Goal: Feedback & Contribution: Leave review/rating

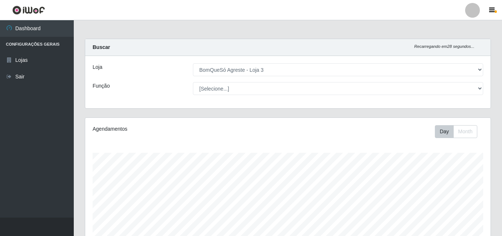
select select "215"
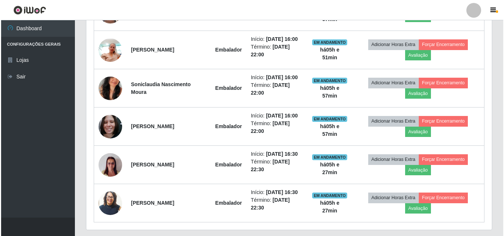
scroll to position [332, 0]
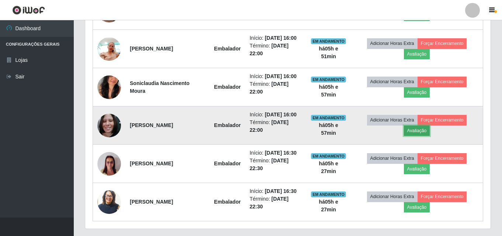
click at [417, 128] on button "Avaliação" at bounding box center [417, 131] width 26 height 10
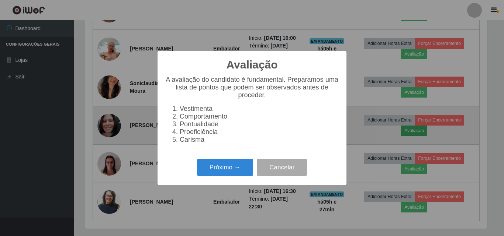
scroll to position [153, 402]
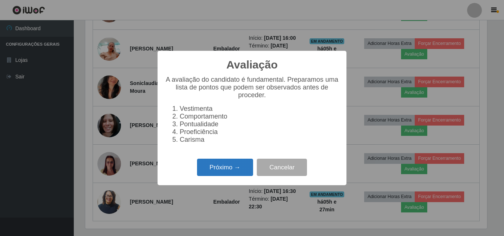
click at [228, 167] on button "Próximo →" at bounding box center [225, 167] width 56 height 17
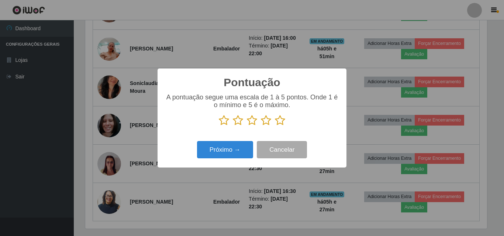
click at [279, 120] on icon at bounding box center [280, 120] width 10 height 11
click at [275, 126] on input "radio" at bounding box center [275, 126] width 0 height 0
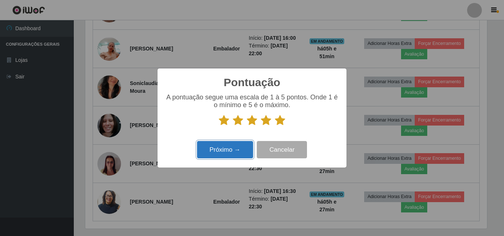
click at [236, 150] on button "Próximo →" at bounding box center [225, 149] width 56 height 17
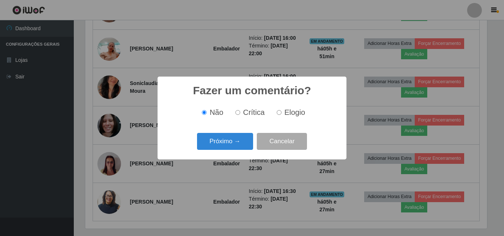
click at [280, 114] on input "Elogio" at bounding box center [279, 112] width 5 height 5
radio input "true"
click at [228, 146] on button "Próximo →" at bounding box center [225, 141] width 56 height 17
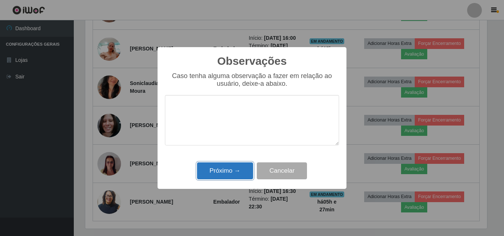
click at [235, 165] on button "Próximo →" at bounding box center [225, 171] width 56 height 17
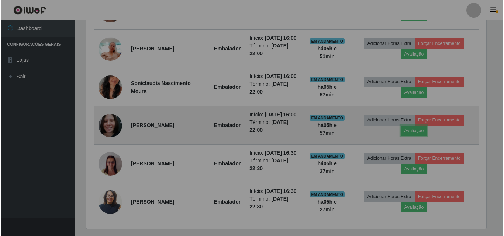
scroll to position [153, 405]
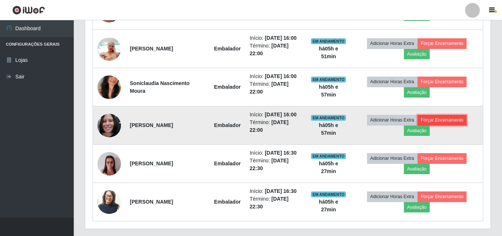
click at [439, 118] on button "Forçar Encerramento" at bounding box center [442, 120] width 49 height 10
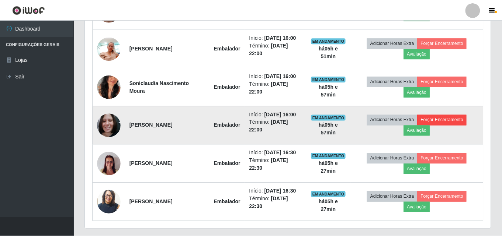
scroll to position [153, 402]
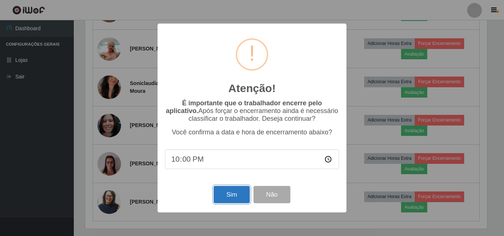
click at [237, 194] on button "Sim" at bounding box center [232, 194] width 36 height 17
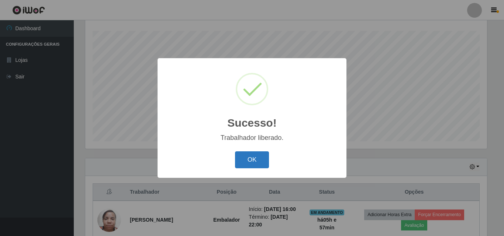
click at [256, 162] on button "OK" at bounding box center [252, 160] width 34 height 17
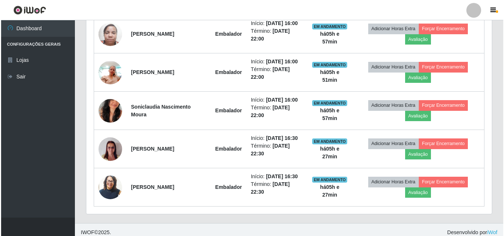
scroll to position [314, 0]
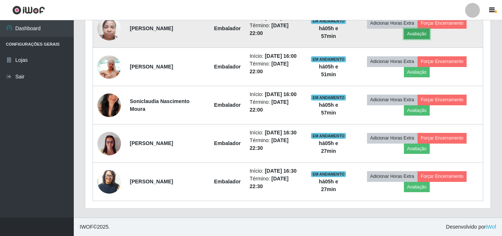
click at [415, 33] on button "Avaliação" at bounding box center [417, 34] width 26 height 10
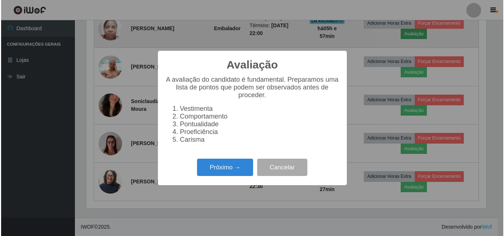
scroll to position [153, 402]
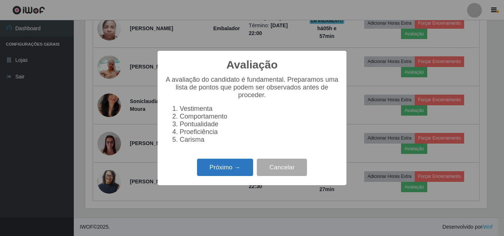
click at [229, 170] on button "Próximo →" at bounding box center [225, 167] width 56 height 17
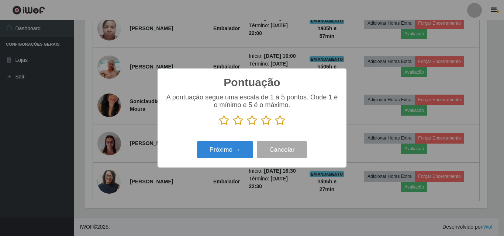
click at [281, 121] on icon at bounding box center [280, 120] width 10 height 11
click at [275, 126] on input "radio" at bounding box center [275, 126] width 0 height 0
click at [205, 163] on div "Pontuação × A pontuação segue uma escala de 1 à 5 pontos. Onde 1 é o mínimo e 5…" at bounding box center [251, 118] width 189 height 99
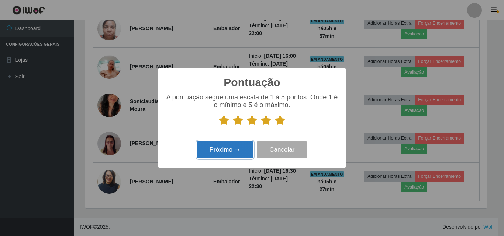
click at [212, 156] on button "Próximo →" at bounding box center [225, 149] width 56 height 17
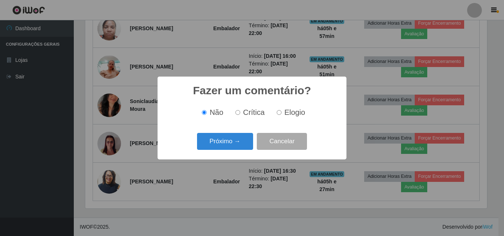
click at [279, 112] on input "Elogio" at bounding box center [279, 112] width 5 height 5
radio input "true"
click at [225, 150] on button "Próximo →" at bounding box center [225, 141] width 56 height 17
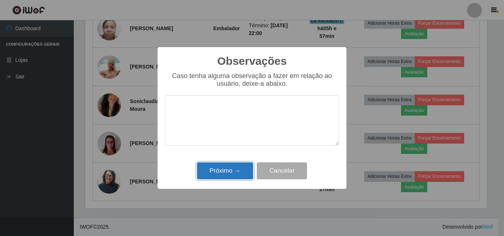
click at [222, 169] on button "Próximo →" at bounding box center [225, 171] width 56 height 17
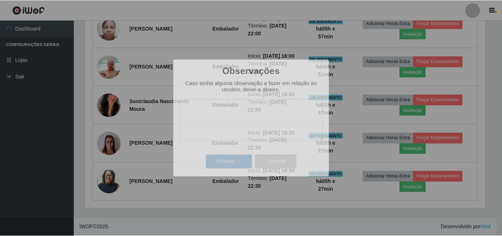
scroll to position [153, 405]
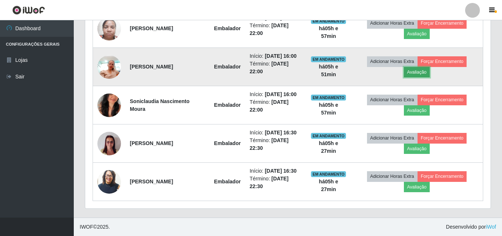
click at [420, 75] on button "Avaliação" at bounding box center [417, 72] width 26 height 10
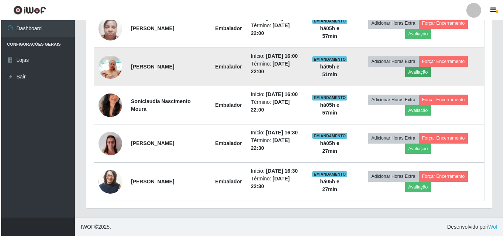
scroll to position [153, 402]
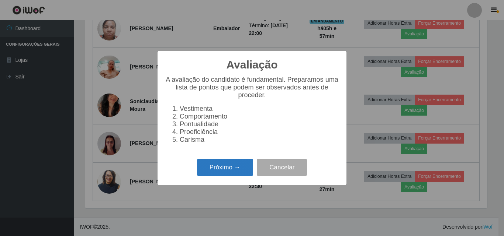
click at [229, 176] on button "Próximo →" at bounding box center [225, 167] width 56 height 17
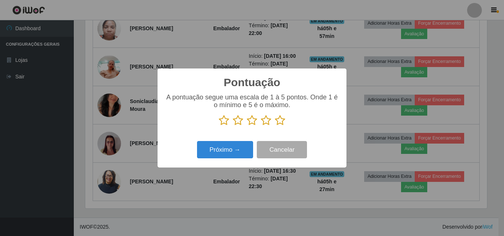
scroll to position [368682, 368434]
click at [282, 124] on icon at bounding box center [280, 120] width 10 height 11
click at [275, 126] on input "radio" at bounding box center [275, 126] width 0 height 0
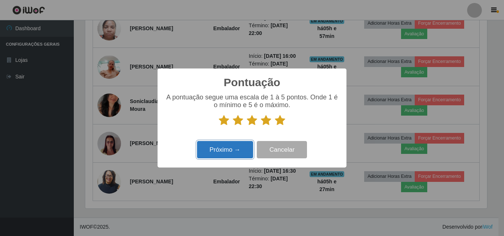
click at [233, 153] on button "Próximo →" at bounding box center [225, 149] width 56 height 17
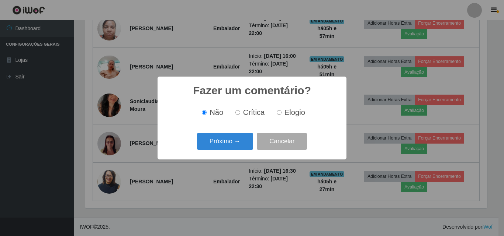
click at [280, 112] on input "Elogio" at bounding box center [279, 112] width 5 height 5
radio input "true"
click at [230, 141] on button "Próximo →" at bounding box center [225, 141] width 56 height 17
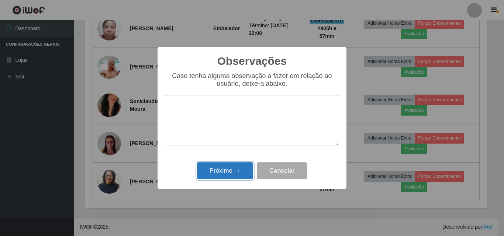
click at [243, 177] on button "Próximo →" at bounding box center [225, 171] width 56 height 17
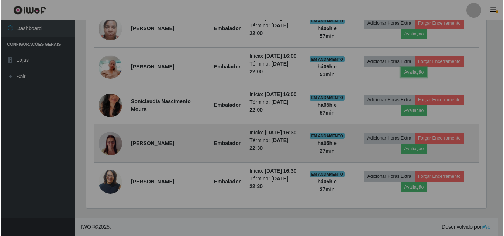
scroll to position [153, 405]
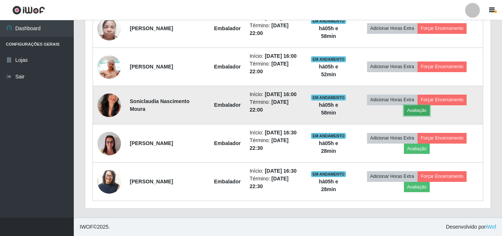
click at [423, 113] on button "Avaliação" at bounding box center [417, 110] width 26 height 10
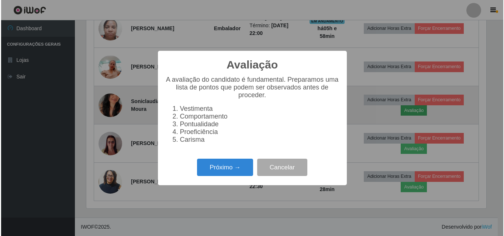
scroll to position [153, 402]
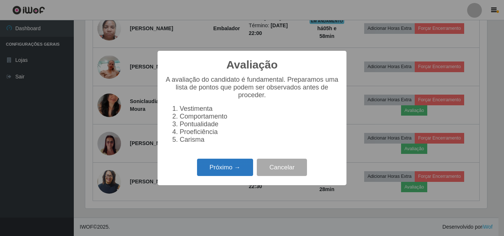
click at [220, 170] on button "Próximo →" at bounding box center [225, 167] width 56 height 17
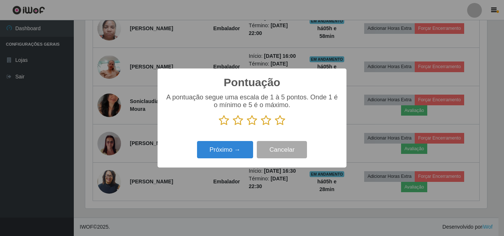
click at [278, 121] on icon at bounding box center [280, 120] width 10 height 11
click at [275, 126] on input "radio" at bounding box center [275, 126] width 0 height 0
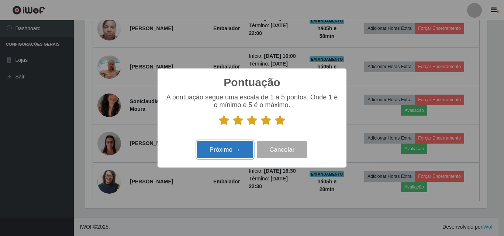
click at [222, 153] on button "Próximo →" at bounding box center [225, 149] width 56 height 17
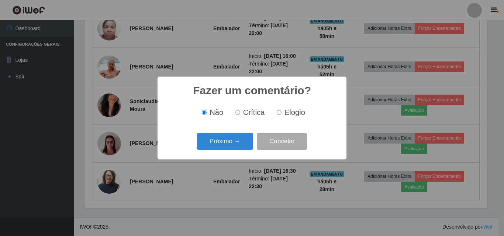
click at [278, 114] on input "Elogio" at bounding box center [279, 112] width 5 height 5
radio input "true"
click at [226, 145] on button "Próximo →" at bounding box center [225, 141] width 56 height 17
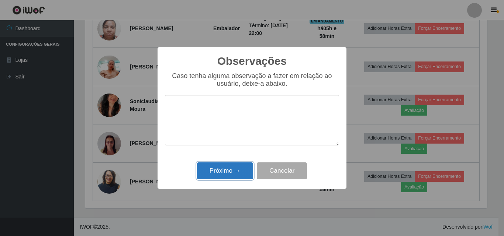
click at [228, 166] on button "Próximo →" at bounding box center [225, 171] width 56 height 17
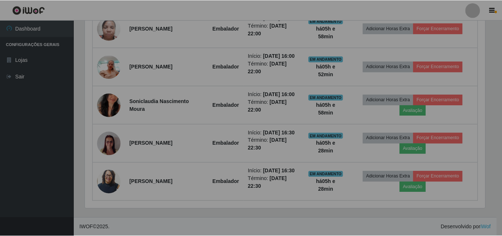
scroll to position [153, 405]
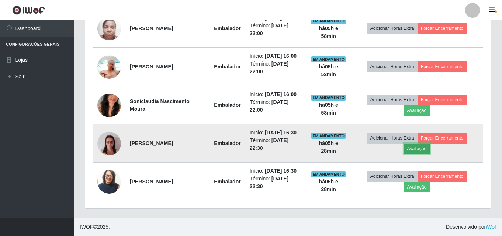
click at [417, 149] on button "Avaliação" at bounding box center [417, 149] width 26 height 10
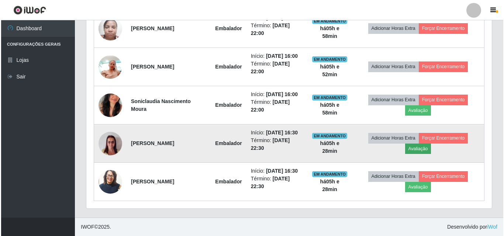
scroll to position [153, 402]
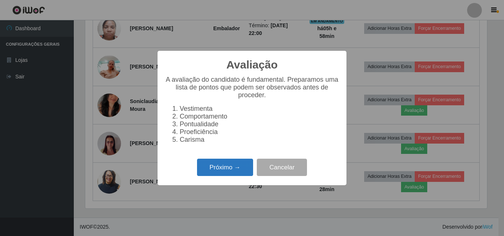
click at [228, 166] on button "Próximo →" at bounding box center [225, 167] width 56 height 17
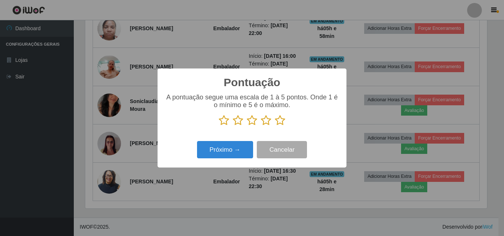
click at [277, 124] on icon at bounding box center [280, 120] width 10 height 11
click at [275, 126] on input "radio" at bounding box center [275, 126] width 0 height 0
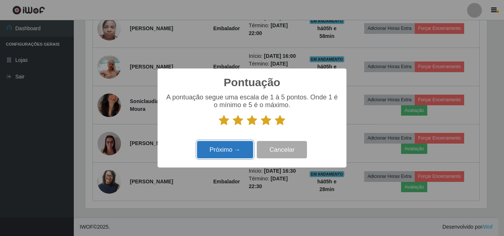
click at [242, 150] on button "Próximo →" at bounding box center [225, 149] width 56 height 17
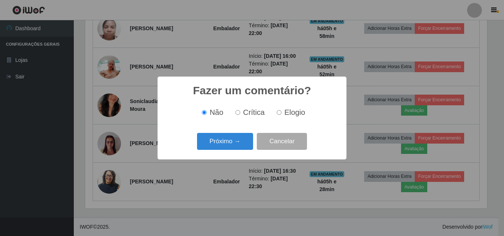
click at [279, 113] on input "Elogio" at bounding box center [279, 112] width 5 height 5
radio input "true"
click at [243, 141] on button "Próximo →" at bounding box center [225, 141] width 56 height 17
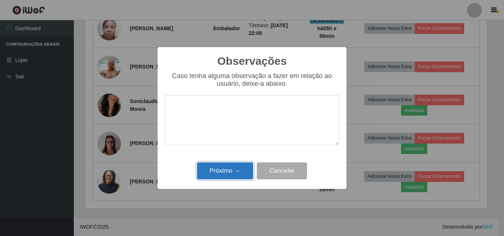
click at [232, 175] on button "Próximo →" at bounding box center [225, 171] width 56 height 17
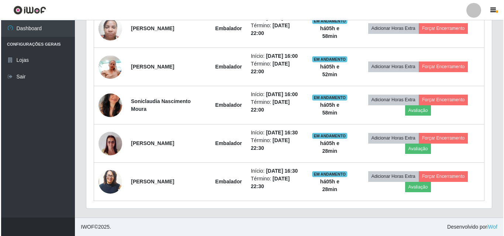
scroll to position [153, 405]
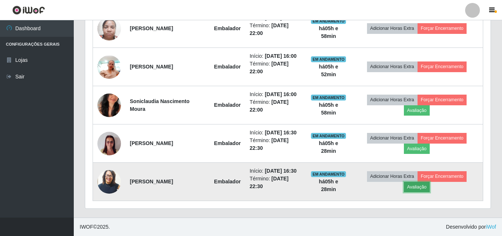
click at [413, 192] on button "Avaliação" at bounding box center [417, 187] width 26 height 10
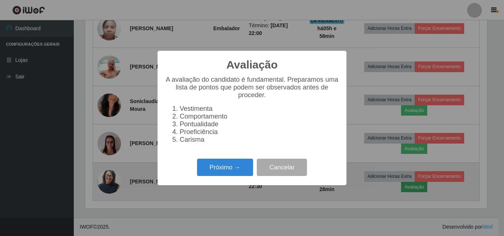
scroll to position [153, 402]
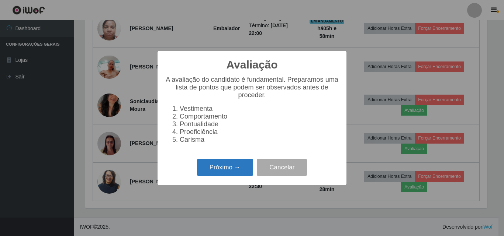
click at [229, 175] on button "Próximo →" at bounding box center [225, 167] width 56 height 17
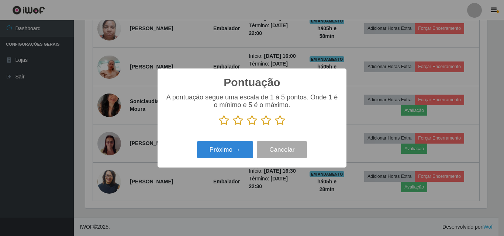
scroll to position [368682, 368434]
drag, startPoint x: 278, startPoint y: 122, endPoint x: 253, endPoint y: 132, distance: 27.0
click at [277, 123] on icon at bounding box center [280, 120] width 10 height 11
click at [275, 126] on input "radio" at bounding box center [275, 126] width 0 height 0
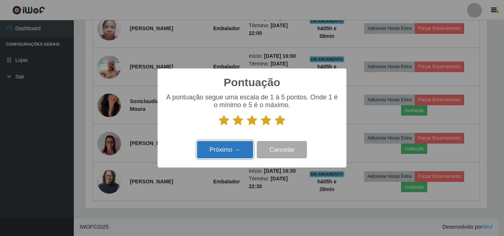
click at [239, 143] on button "Próximo →" at bounding box center [225, 149] width 56 height 17
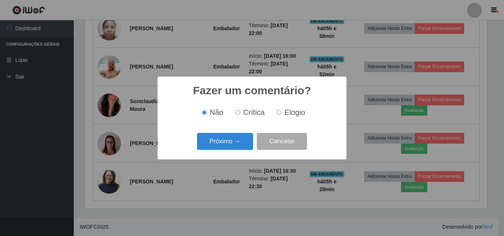
click at [282, 114] on label "Elogio" at bounding box center [289, 112] width 31 height 8
click at [281, 114] on input "Elogio" at bounding box center [279, 112] width 5 height 5
radio input "true"
click at [245, 140] on button "Próximo →" at bounding box center [225, 141] width 56 height 17
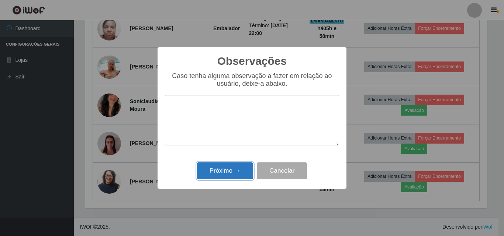
click at [236, 167] on button "Próximo →" at bounding box center [225, 171] width 56 height 17
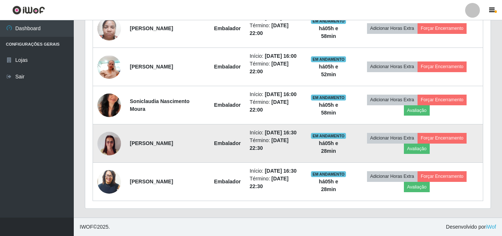
scroll to position [0, 0]
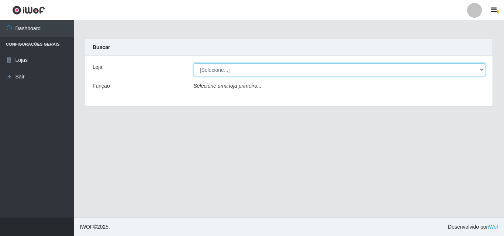
click at [226, 73] on select "[Selecione...] BomQueSó Agreste - Loja 3" at bounding box center [340, 69] width 292 height 13
select select "215"
click at [194, 63] on select "[Selecione...] BomQueSó Agreste - Loja 3" at bounding box center [340, 69] width 292 height 13
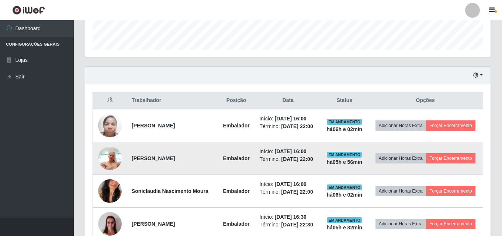
scroll to position [212, 0]
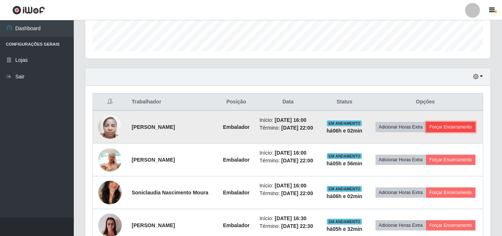
click at [446, 127] on button "Forçar Encerramento" at bounding box center [450, 127] width 49 height 10
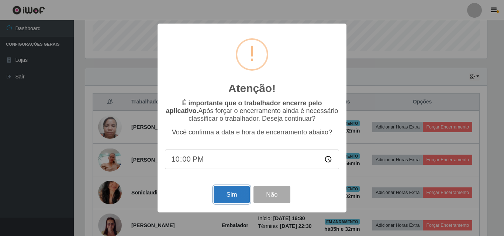
click at [232, 199] on button "Sim" at bounding box center [232, 194] width 36 height 17
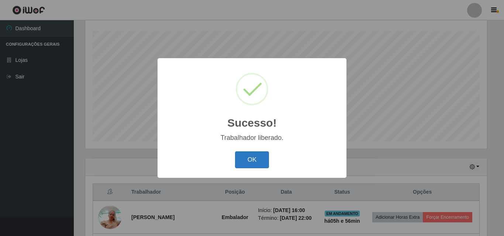
click at [259, 159] on button "OK" at bounding box center [252, 160] width 34 height 17
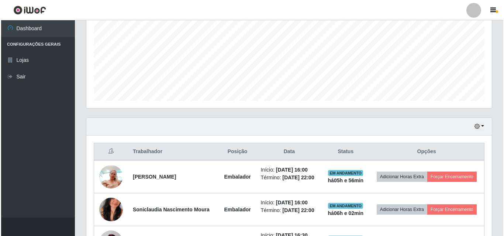
scroll to position [196, 0]
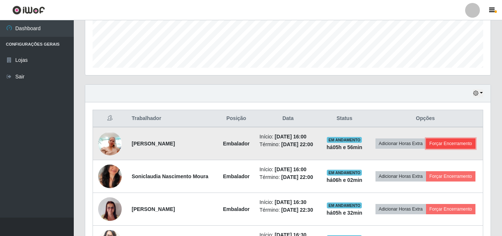
click at [448, 146] on button "Forçar Encerramento" at bounding box center [450, 144] width 49 height 10
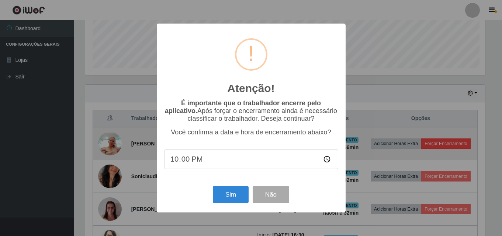
scroll to position [153, 402]
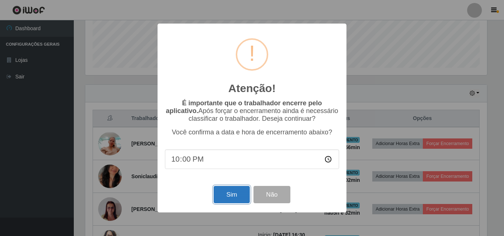
click at [233, 194] on button "Sim" at bounding box center [232, 194] width 36 height 17
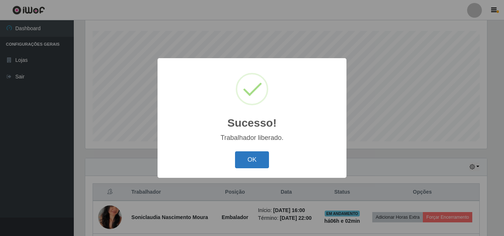
click at [250, 161] on button "OK" at bounding box center [252, 160] width 34 height 17
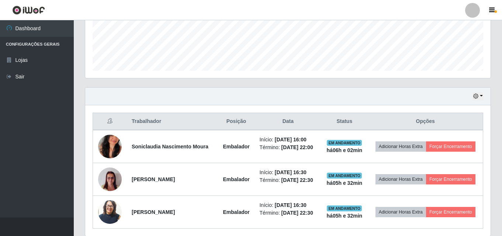
scroll to position [196, 0]
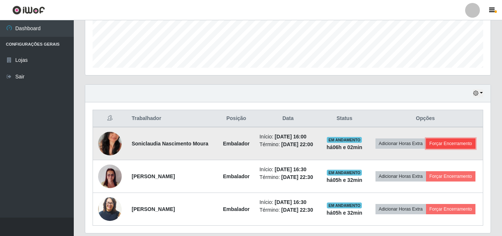
click at [453, 147] on button "Forçar Encerramento" at bounding box center [450, 144] width 49 height 10
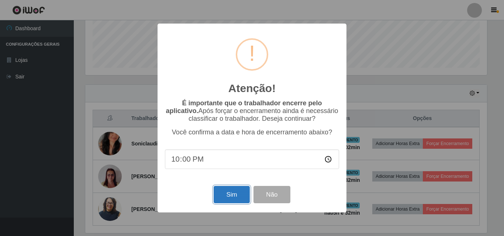
click at [234, 199] on button "Sim" at bounding box center [232, 194] width 36 height 17
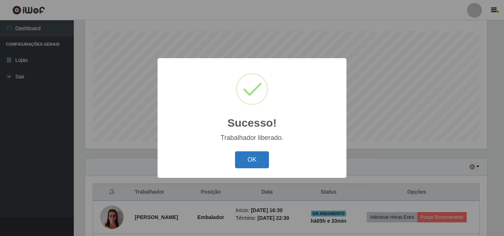
click at [260, 157] on button "OK" at bounding box center [252, 160] width 34 height 17
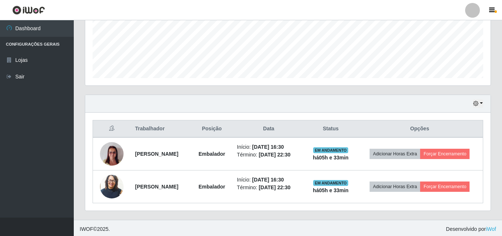
scroll to position [0, 0]
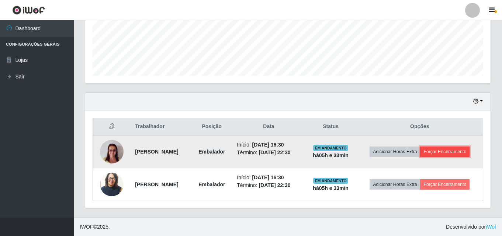
click at [443, 152] on button "Forçar Encerramento" at bounding box center [444, 152] width 49 height 10
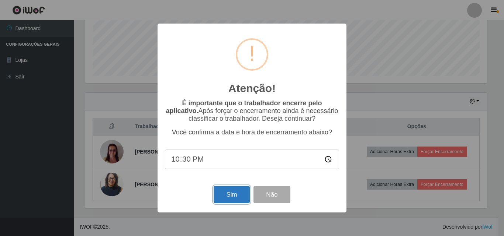
click at [222, 195] on button "Sim" at bounding box center [232, 194] width 36 height 17
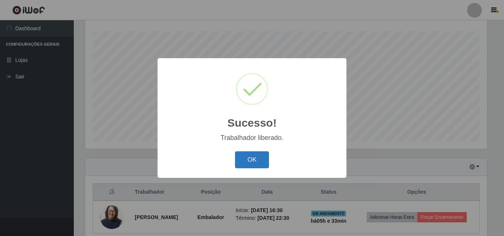
click at [253, 162] on button "OK" at bounding box center [252, 160] width 34 height 17
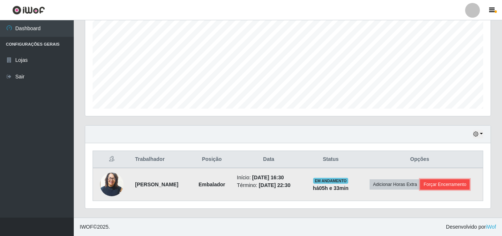
click at [449, 186] on button "Forçar Encerramento" at bounding box center [444, 185] width 49 height 10
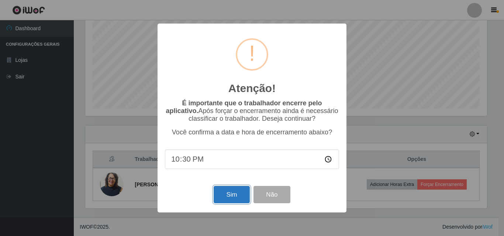
click at [232, 198] on button "Sim" at bounding box center [232, 194] width 36 height 17
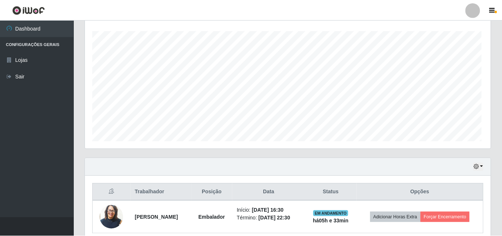
scroll to position [153, 402]
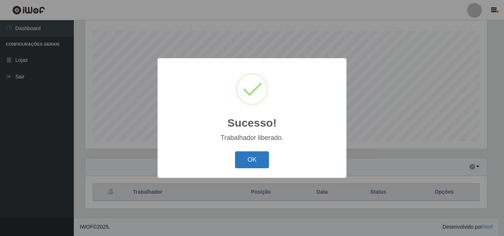
click at [257, 161] on button "OK" at bounding box center [252, 160] width 34 height 17
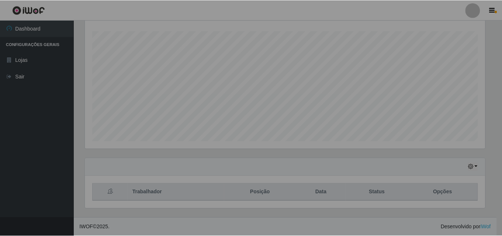
scroll to position [153, 405]
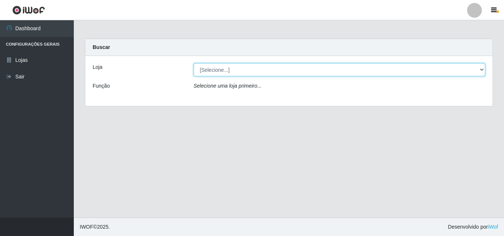
click at [319, 72] on select "[Selecione...] BomQueSó Agreste - Loja 3" at bounding box center [340, 69] width 292 height 13
select select "215"
click at [194, 63] on select "[Selecione...] BomQueSó Agreste - Loja 3" at bounding box center [340, 69] width 292 height 13
